Goal: Navigation & Orientation: Find specific page/section

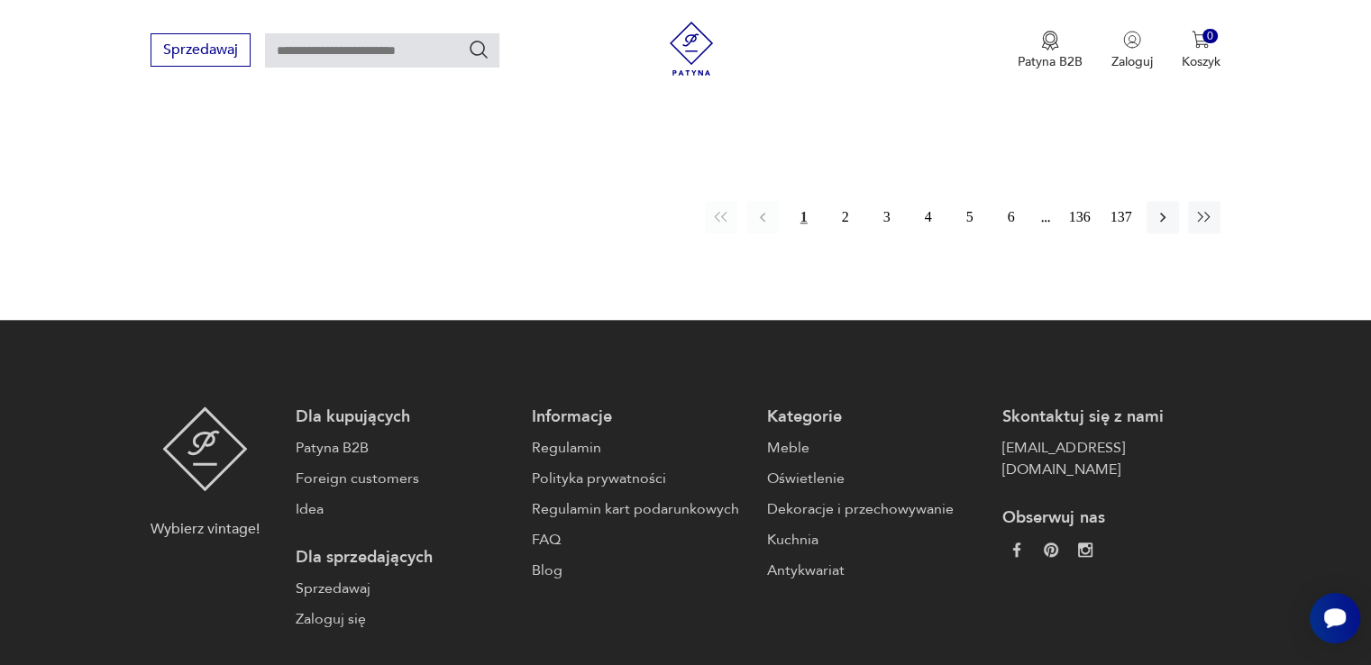
scroll to position [1774, 0]
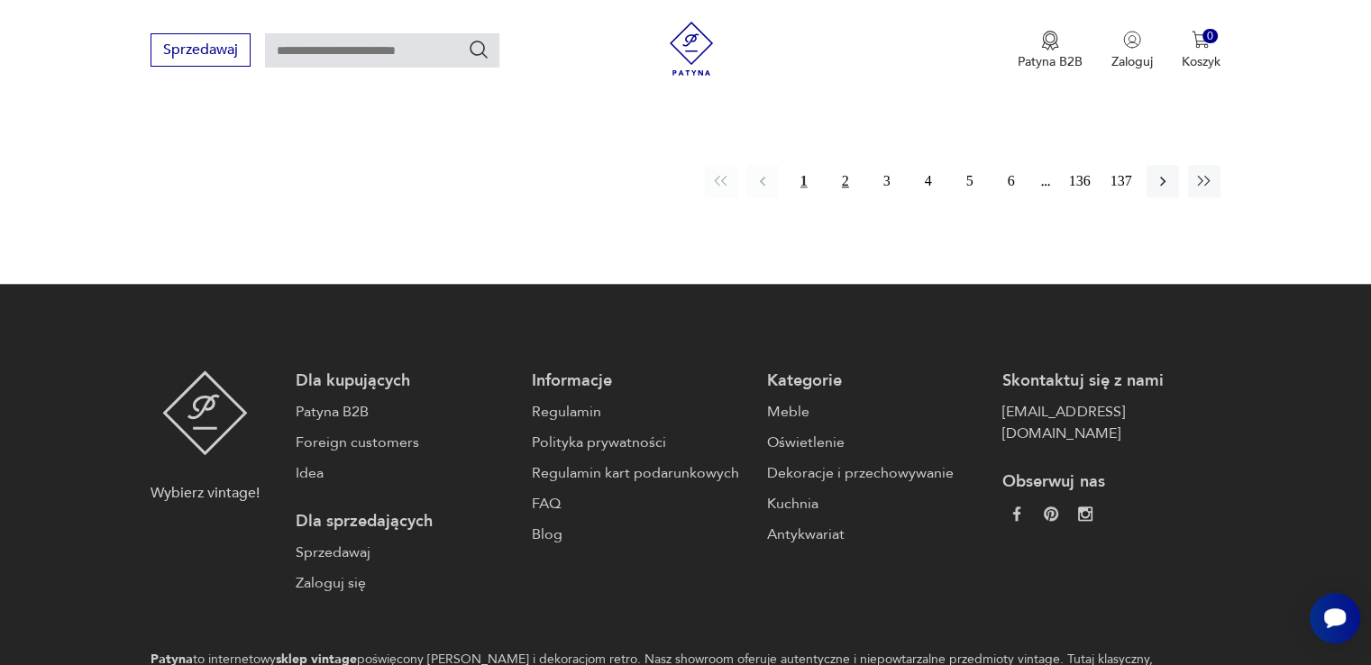
click at [851, 180] on button "2" at bounding box center [845, 181] width 32 height 32
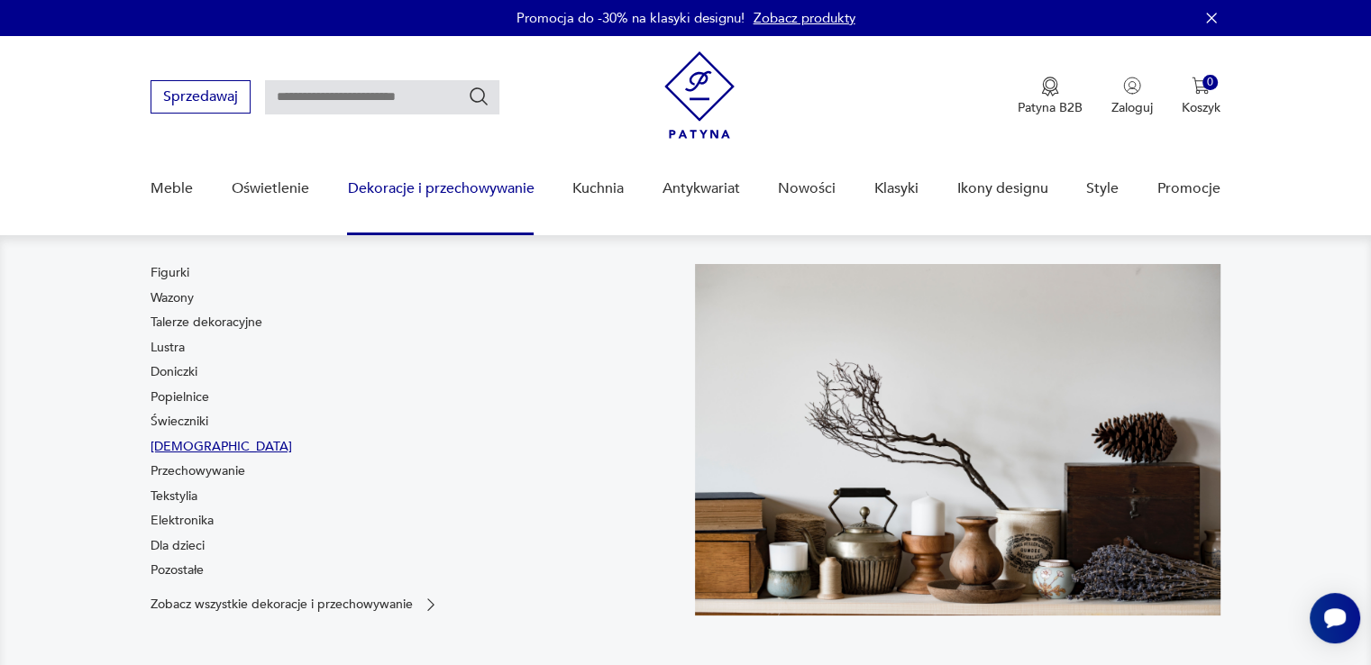
click at [195, 440] on link "[DEMOGRAPHIC_DATA]" at bounding box center [220, 447] width 141 height 18
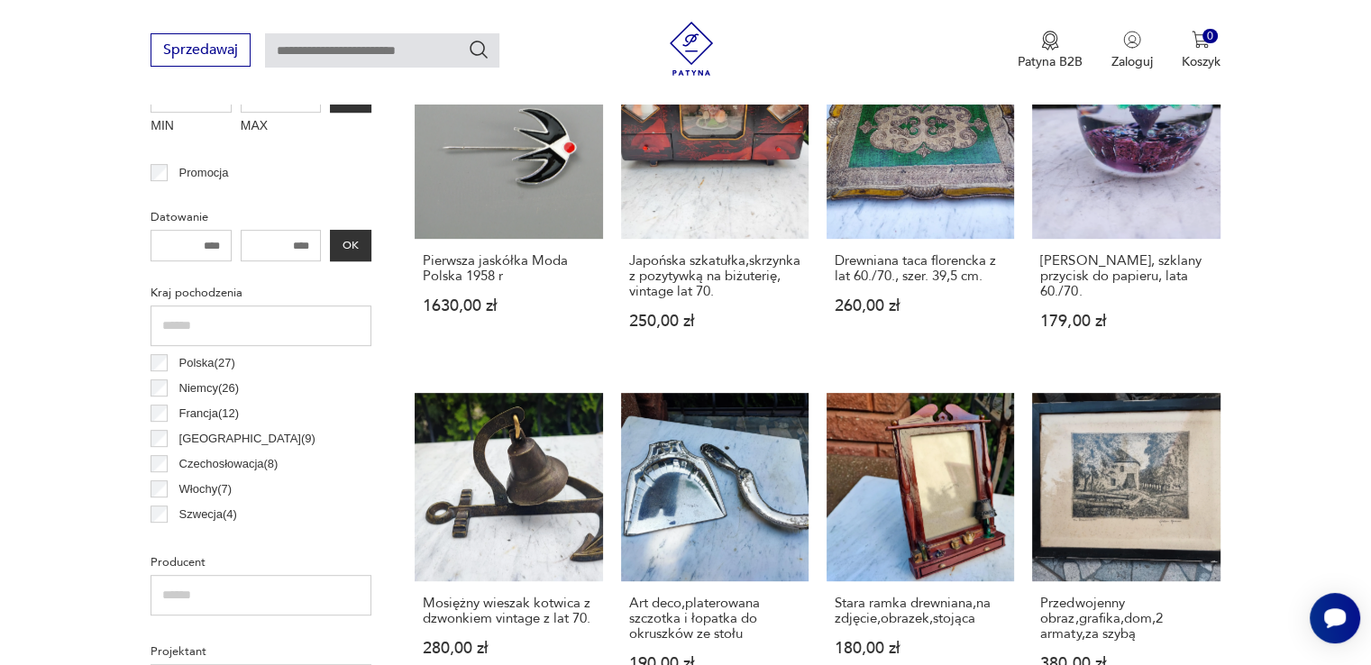
scroll to position [178, 0]
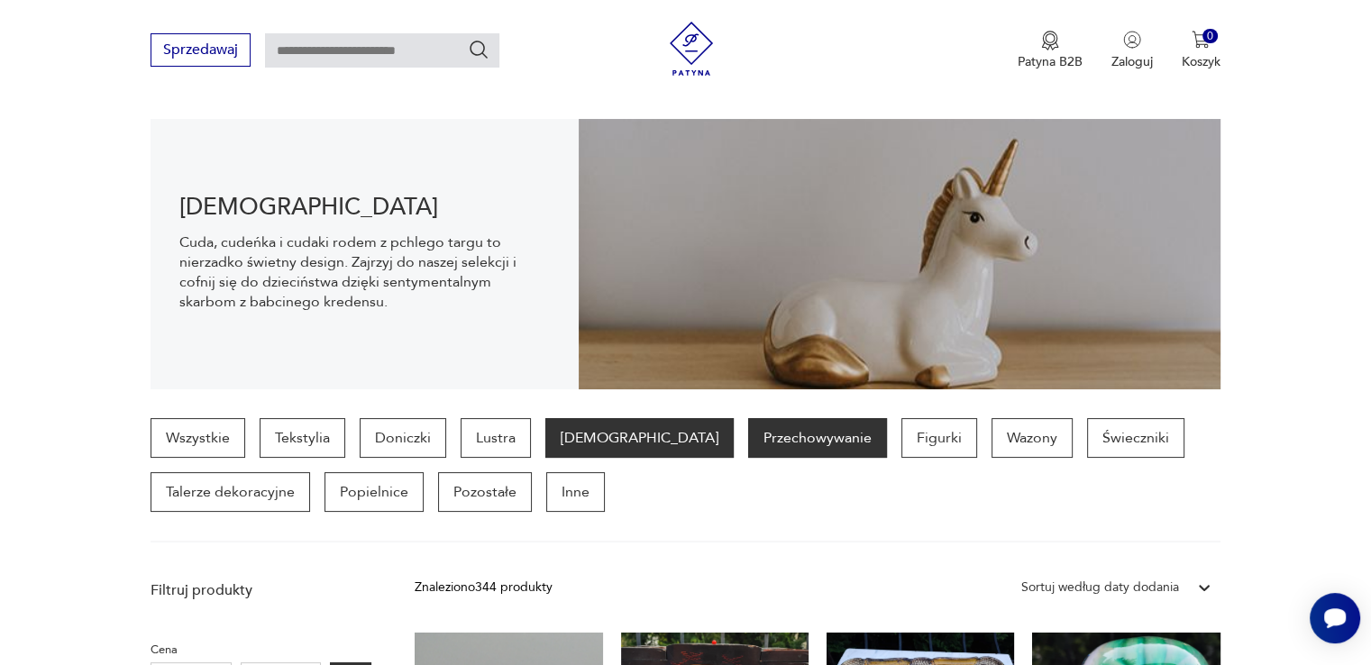
click at [748, 424] on p "Przechowywanie" at bounding box center [817, 438] width 139 height 40
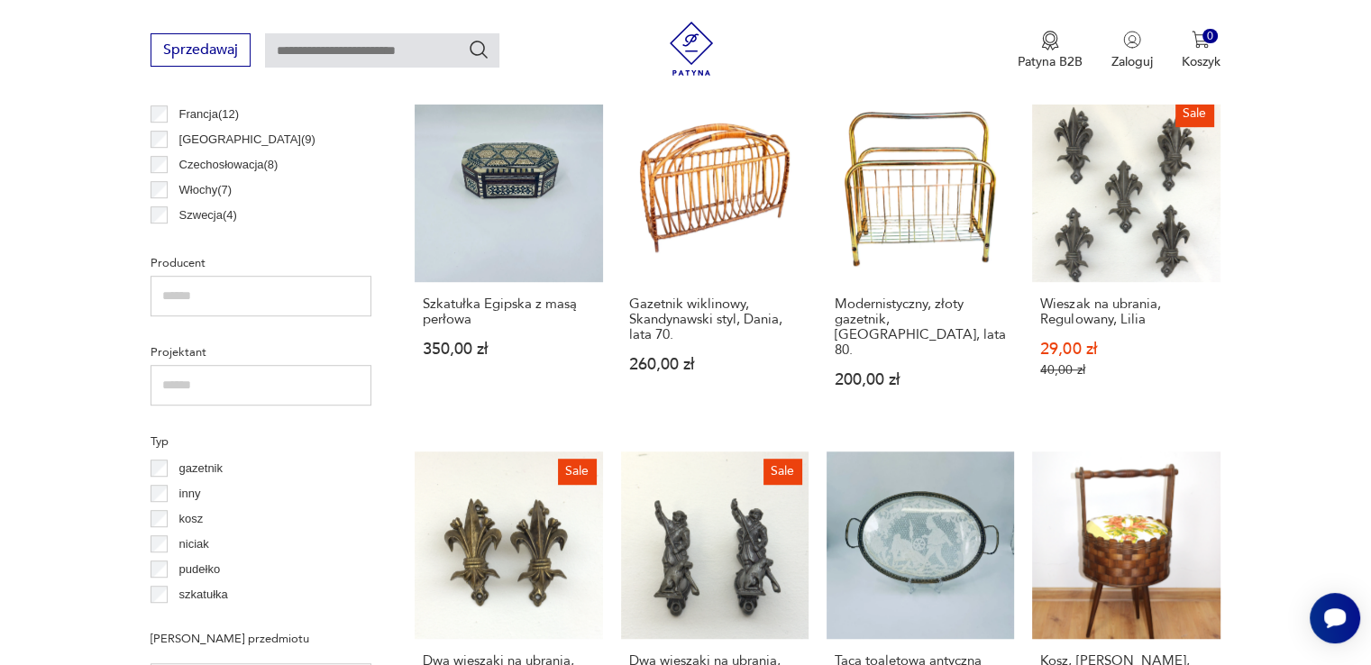
scroll to position [1640, 0]
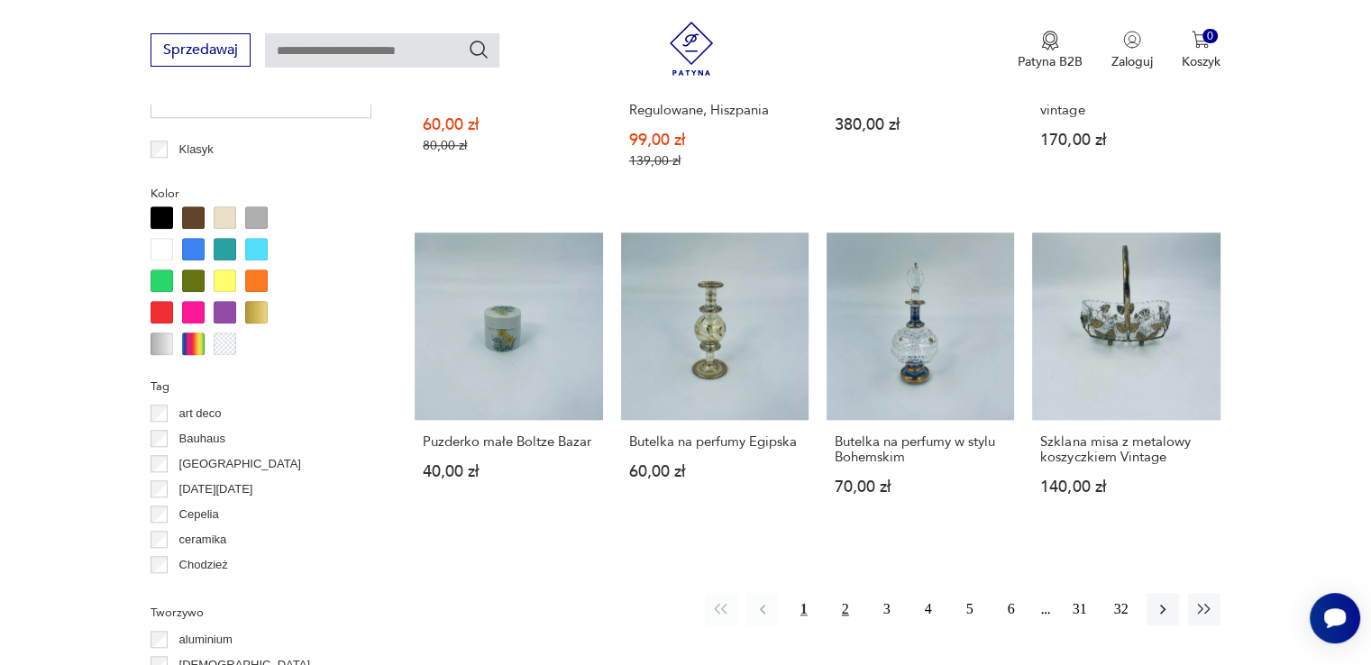
click at [840, 596] on button "2" at bounding box center [845, 609] width 32 height 32
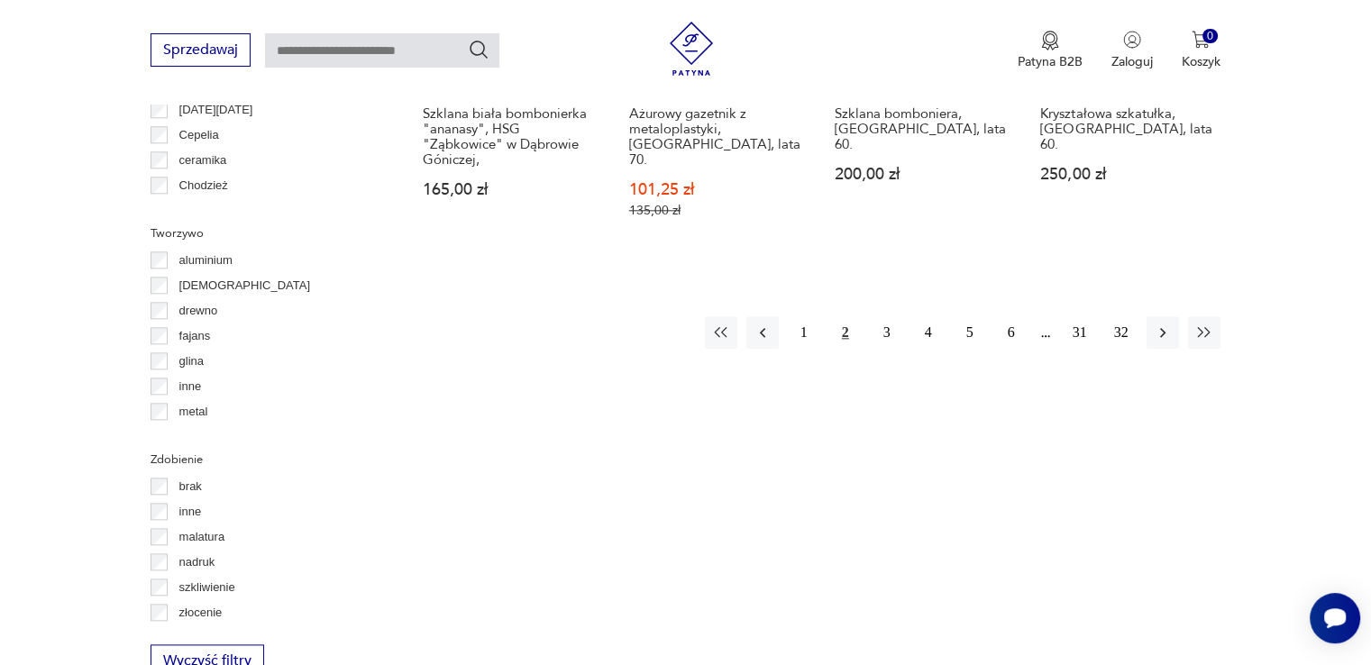
scroll to position [2055, 0]
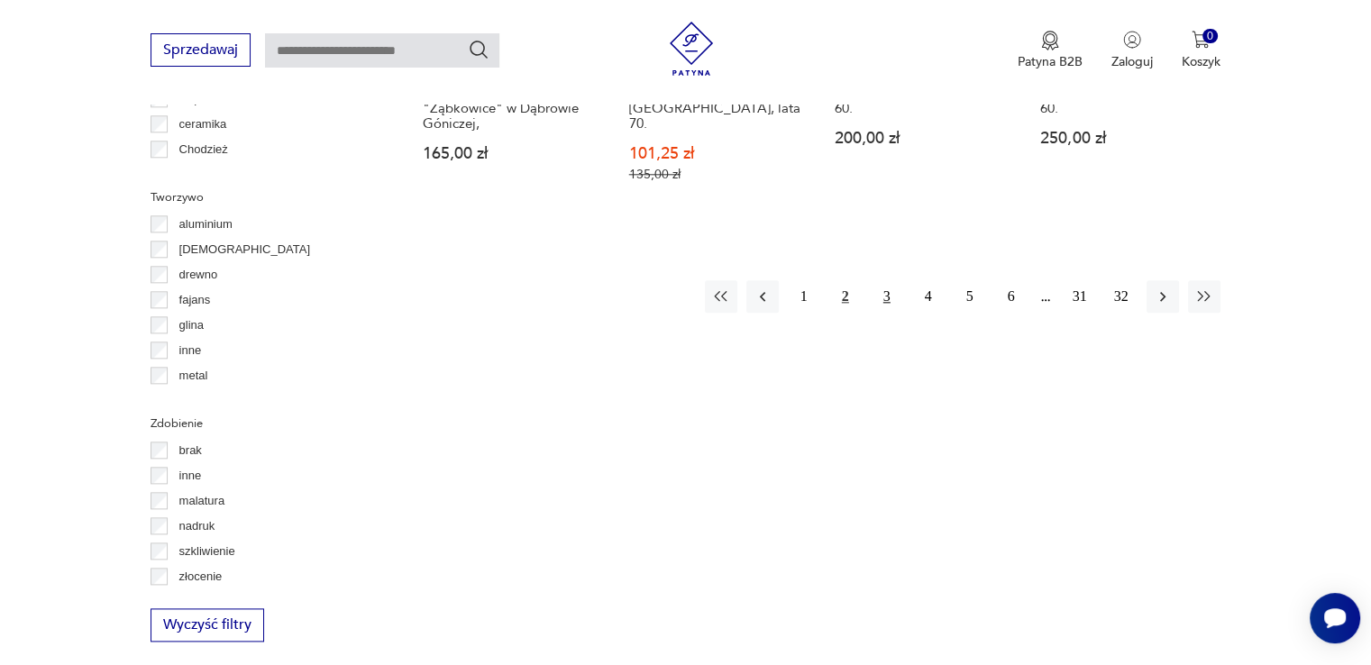
click at [885, 280] on button "3" at bounding box center [886, 296] width 32 height 32
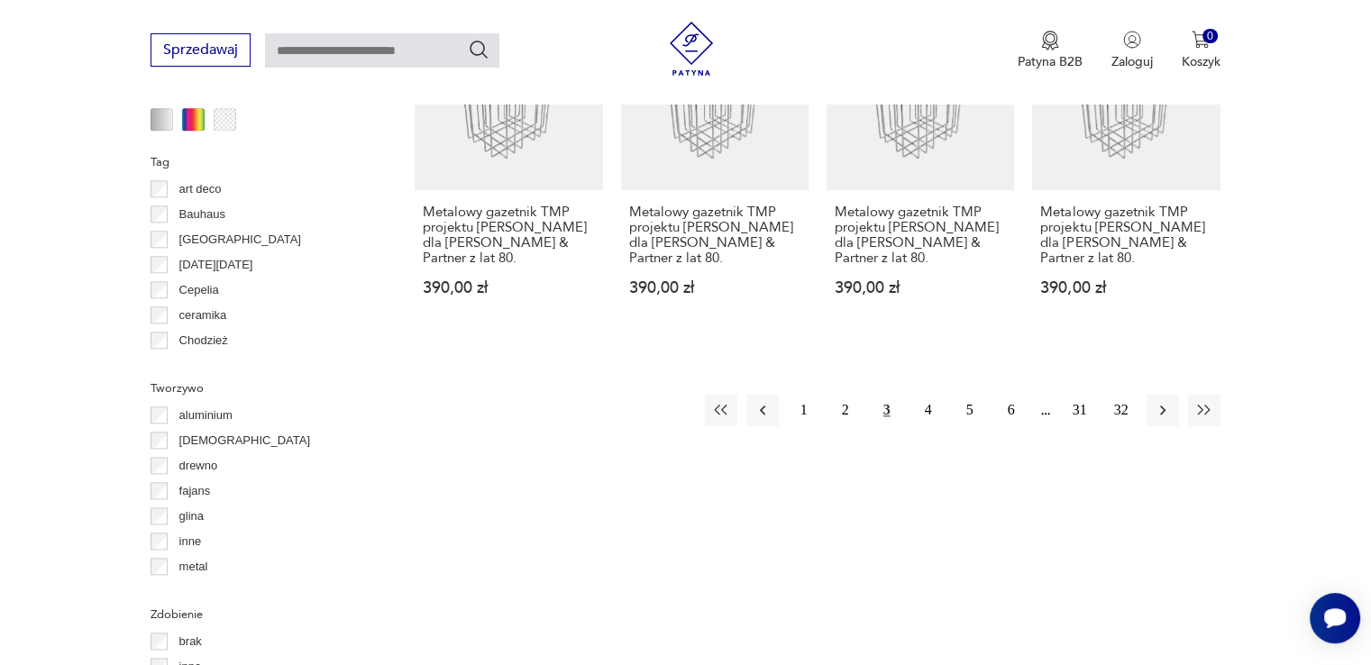
scroll to position [1896, 0]
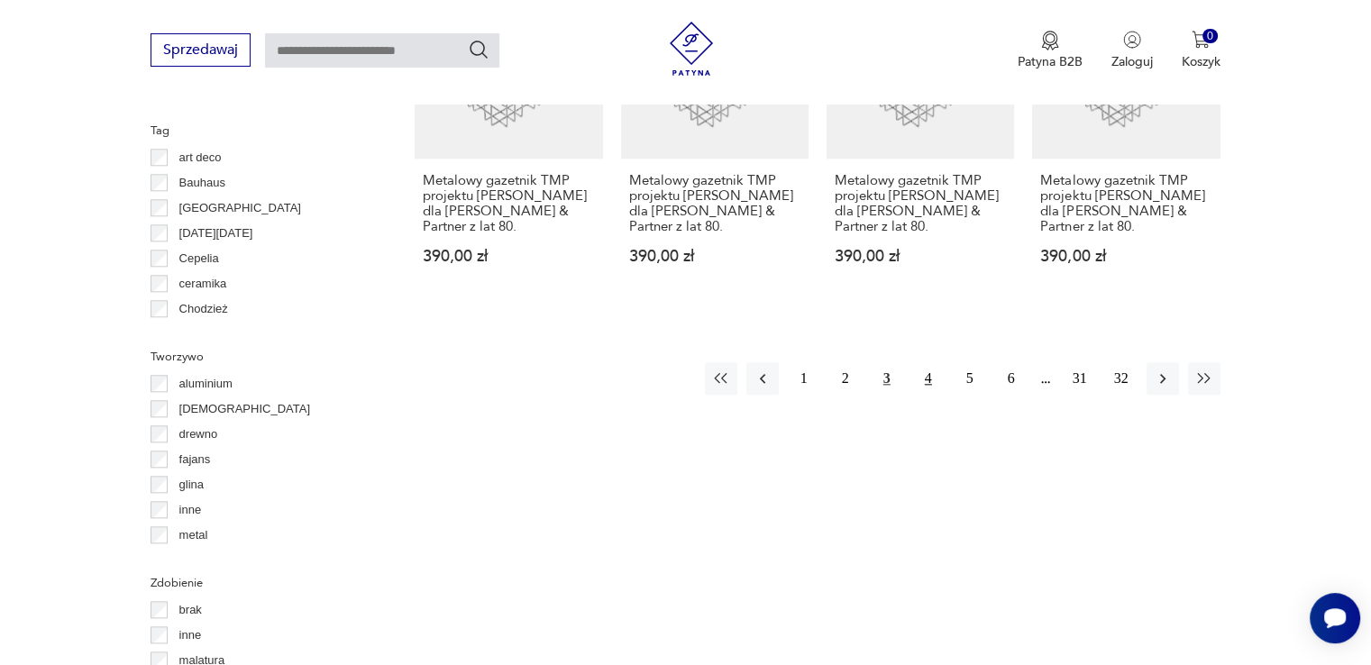
click at [927, 362] on button "4" at bounding box center [928, 378] width 32 height 32
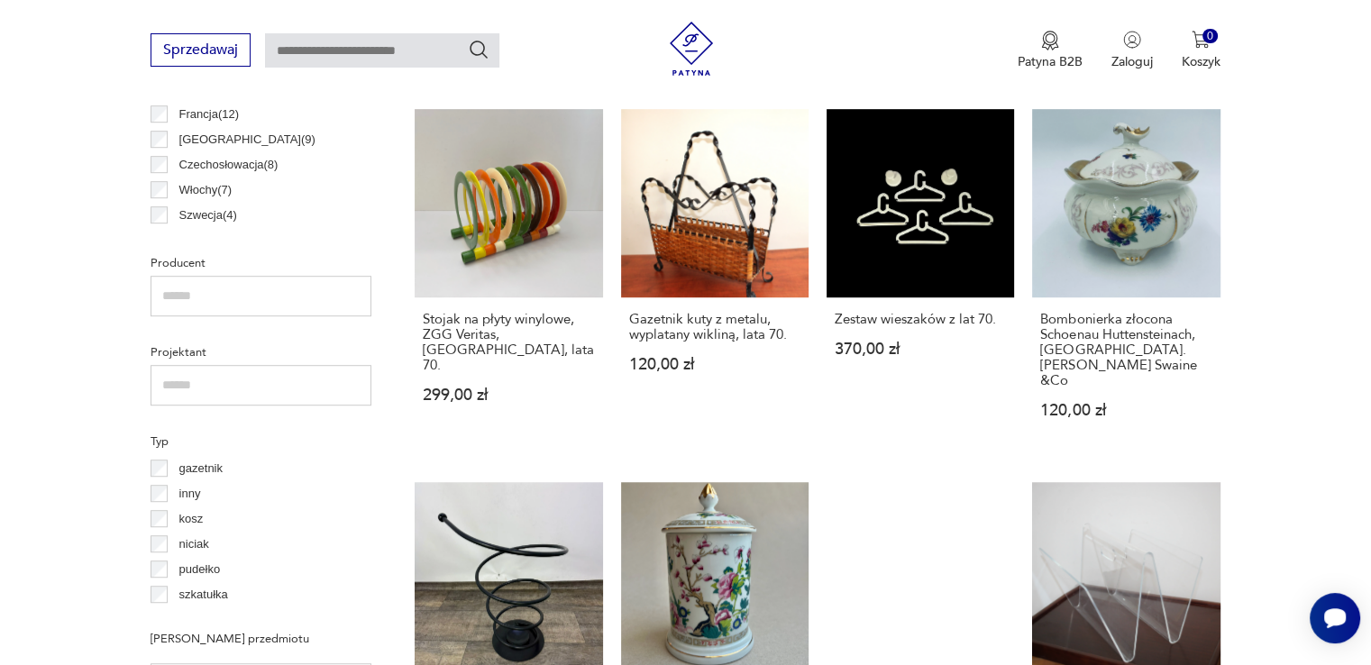
scroll to position [1640, 0]
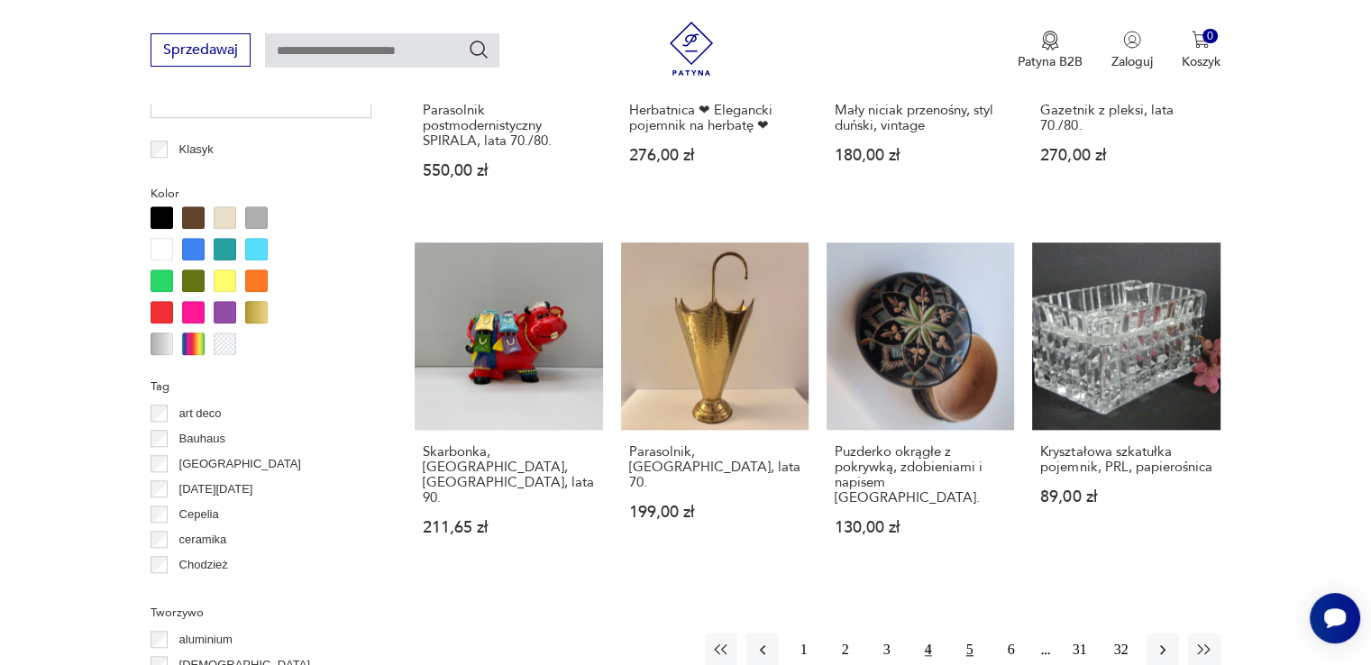
click at [966, 633] on button "5" at bounding box center [969, 649] width 32 height 32
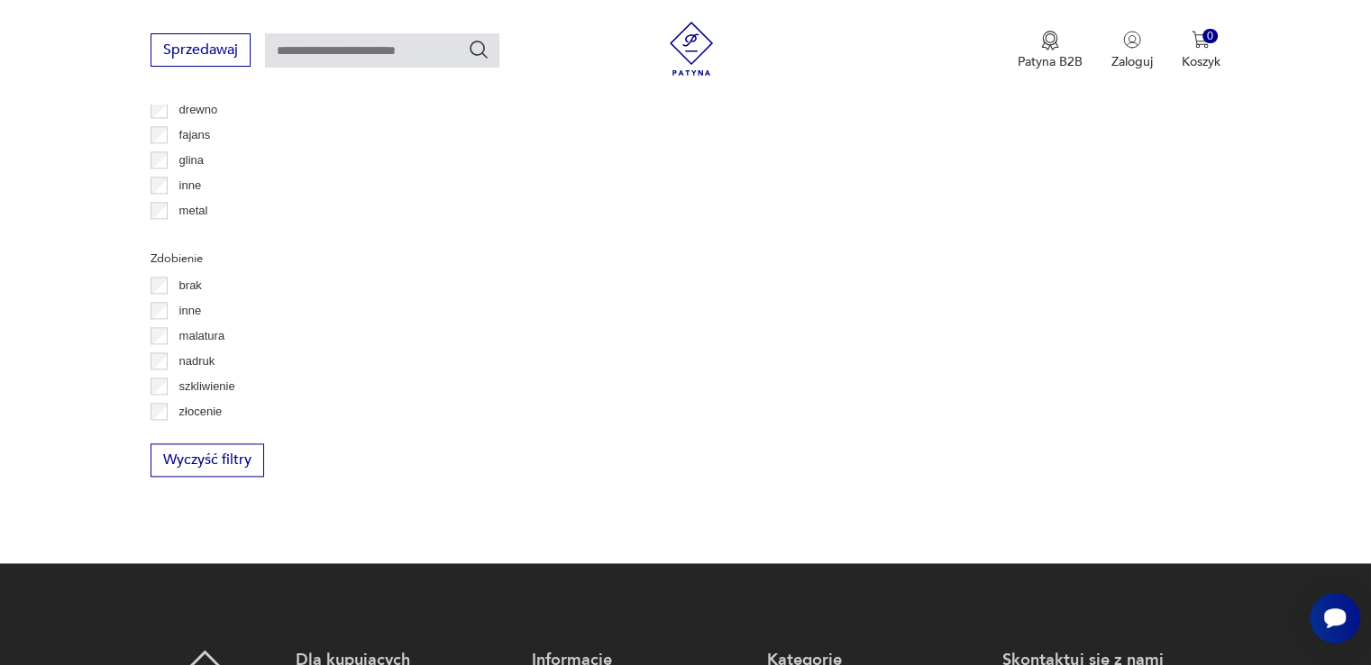
scroll to position [1640, 0]
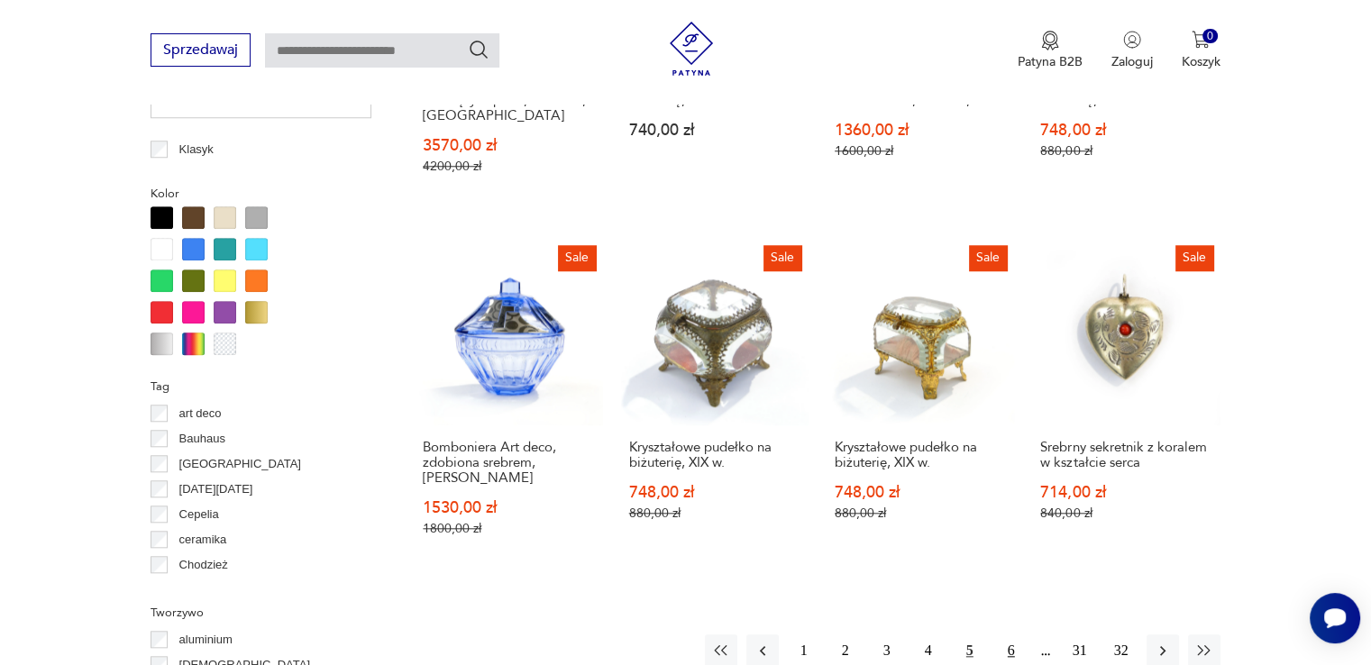
click at [1010, 634] on button "6" at bounding box center [1011, 650] width 32 height 32
